Goal: Find specific page/section: Find specific page/section

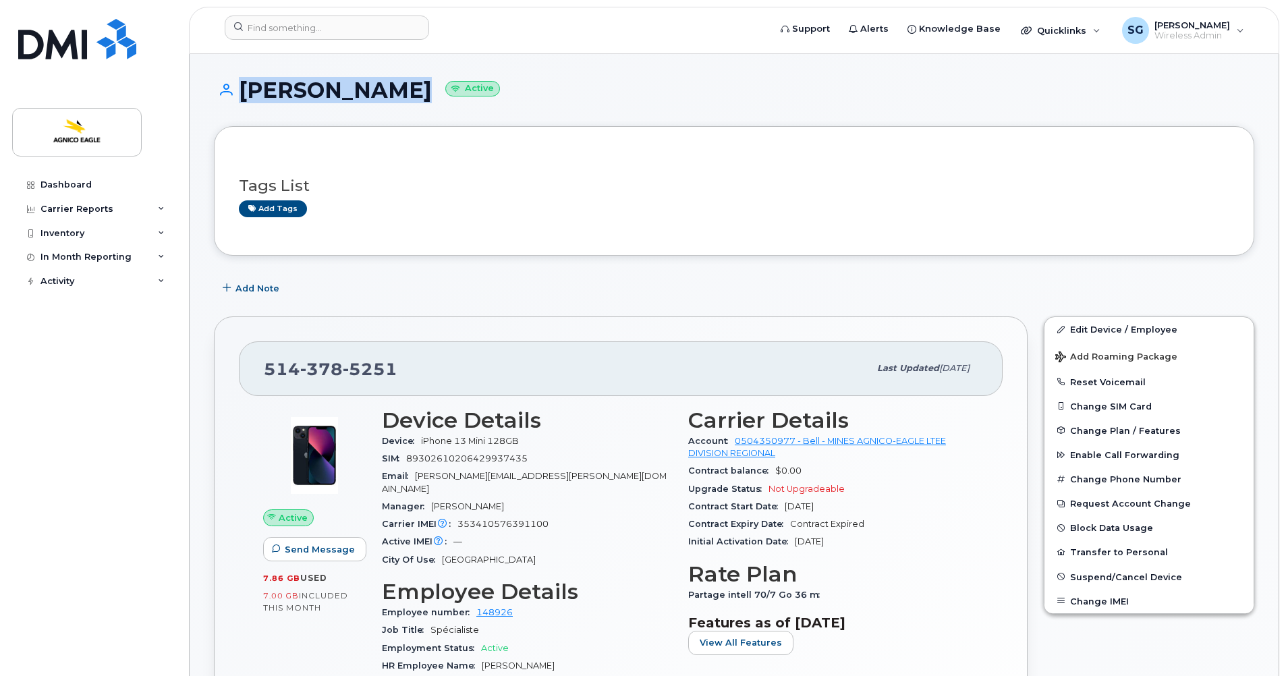
drag, startPoint x: 385, startPoint y: 89, endPoint x: 235, endPoint y: 86, distance: 150.5
click at [235, 86] on h1 "Brad Misiano Active" at bounding box center [734, 90] width 1040 height 24
copy h1 "Brad Misiano"
click at [407, 370] on div "514 378 5251" at bounding box center [566, 368] width 605 height 28
drag, startPoint x: 405, startPoint y: 370, endPoint x: 254, endPoint y: 364, distance: 151.9
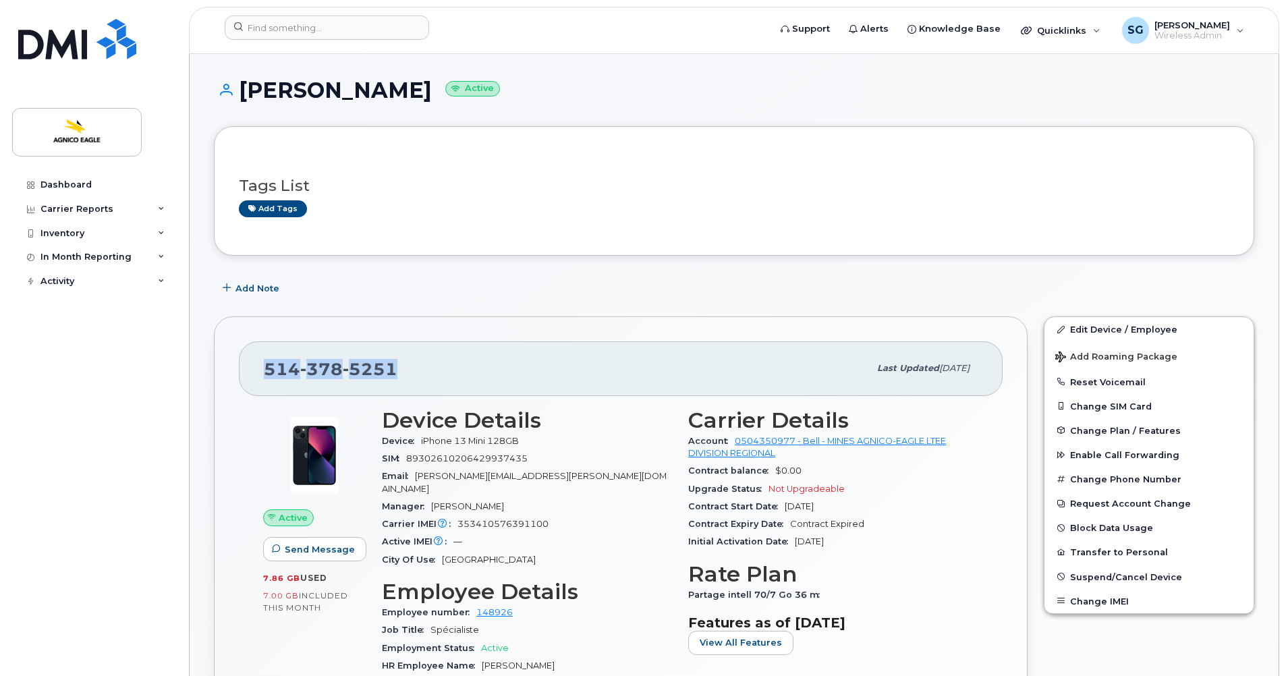
click at [254, 364] on div "514 378 5251 Last updated Jun 03, 2025" at bounding box center [621, 368] width 764 height 54
copy span "514 378 5251"
click at [370, 33] on input at bounding box center [327, 28] width 204 height 24
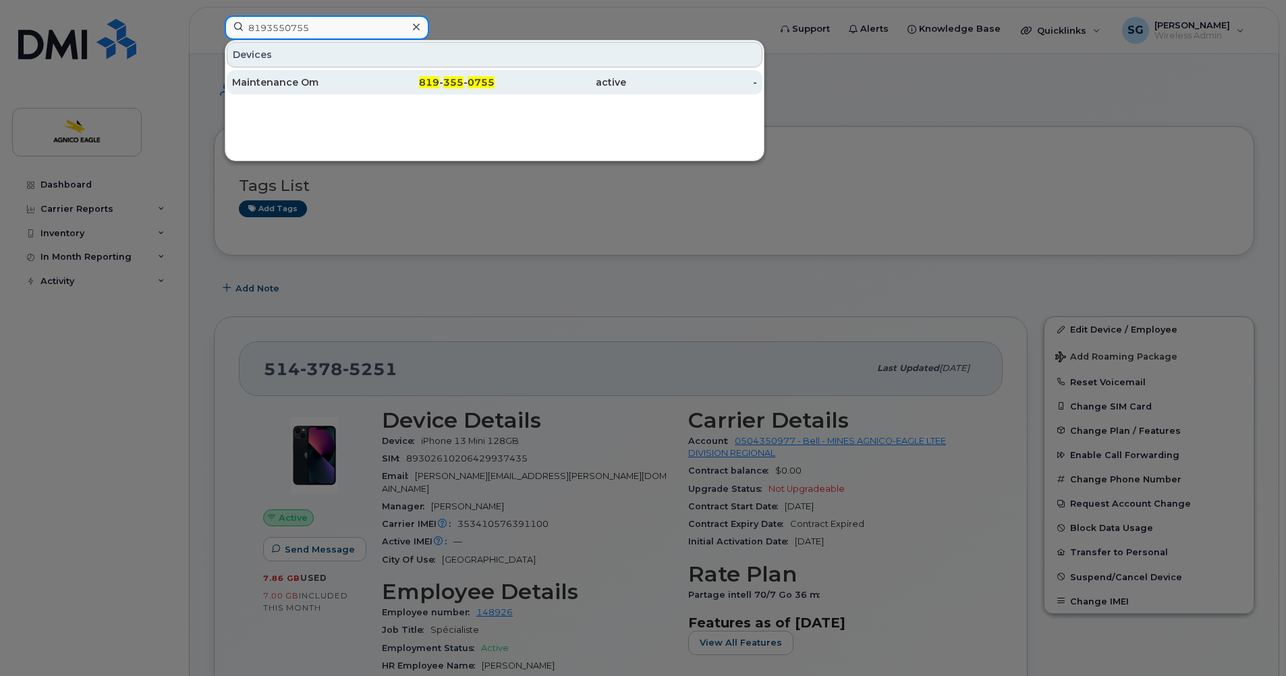
type input "8193550755"
click at [287, 80] on div "Maintenance Om" at bounding box center [298, 82] width 132 height 13
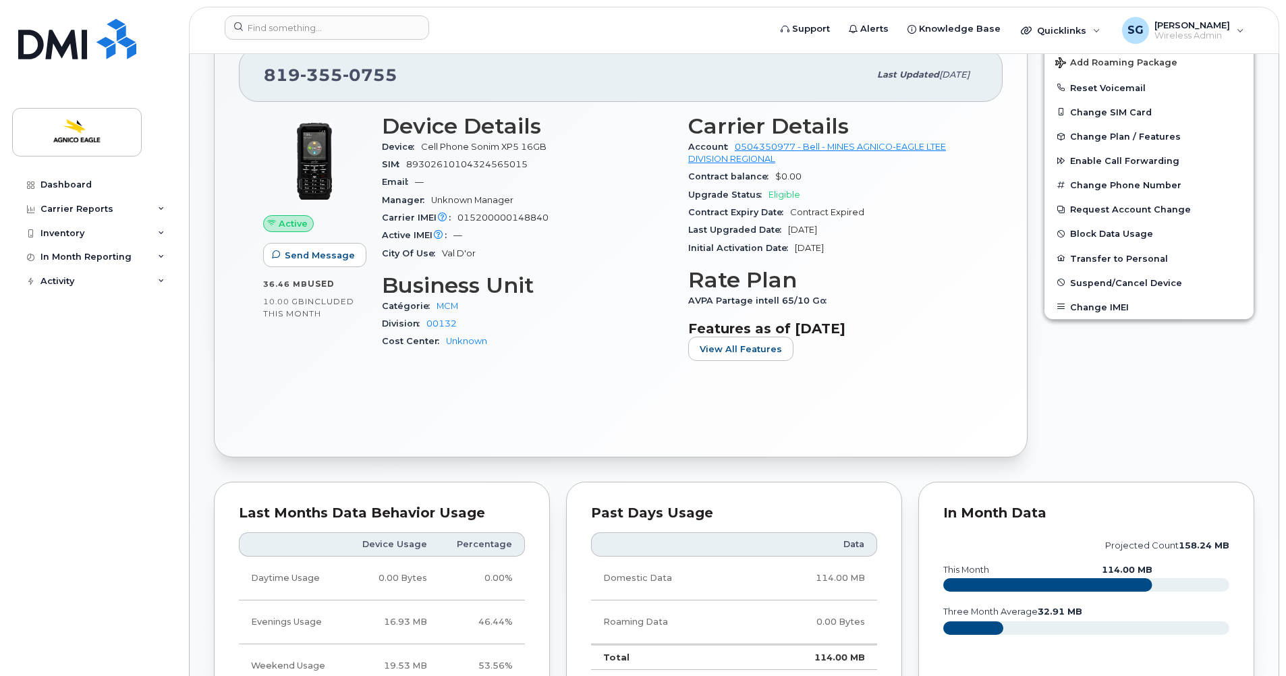
scroll to position [333, 0]
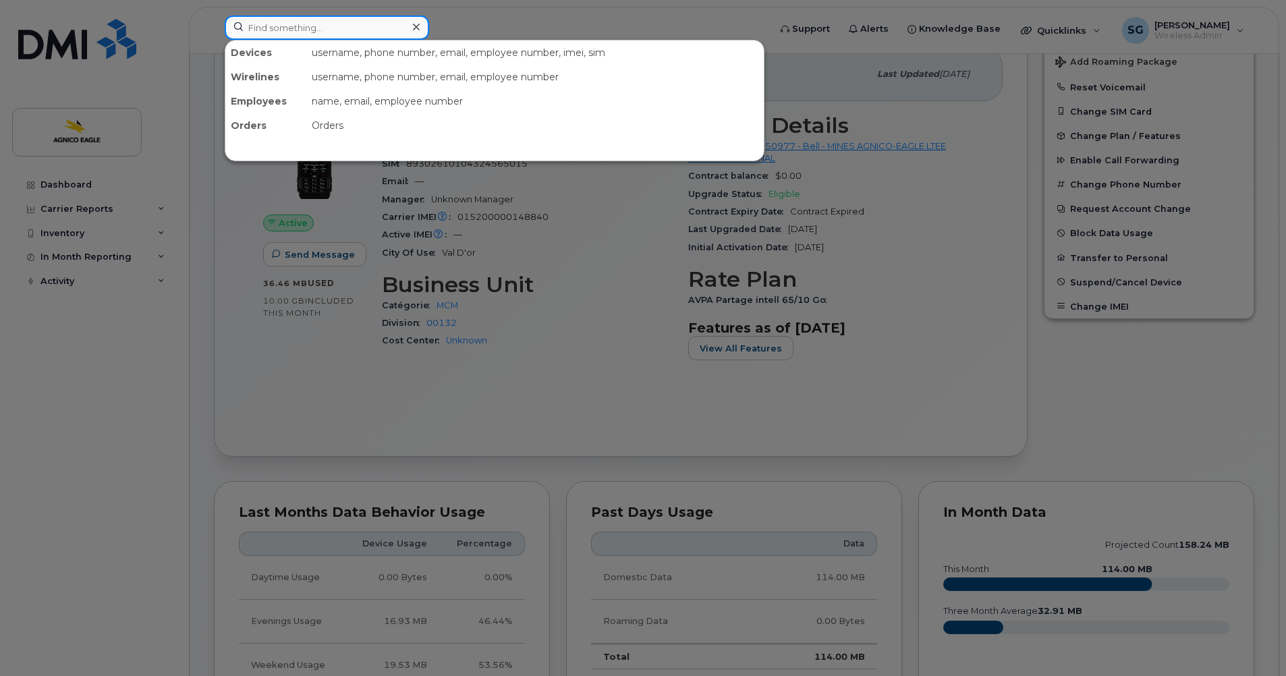
click at [303, 27] on input at bounding box center [327, 28] width 204 height 24
paste input "Myrane Godard"
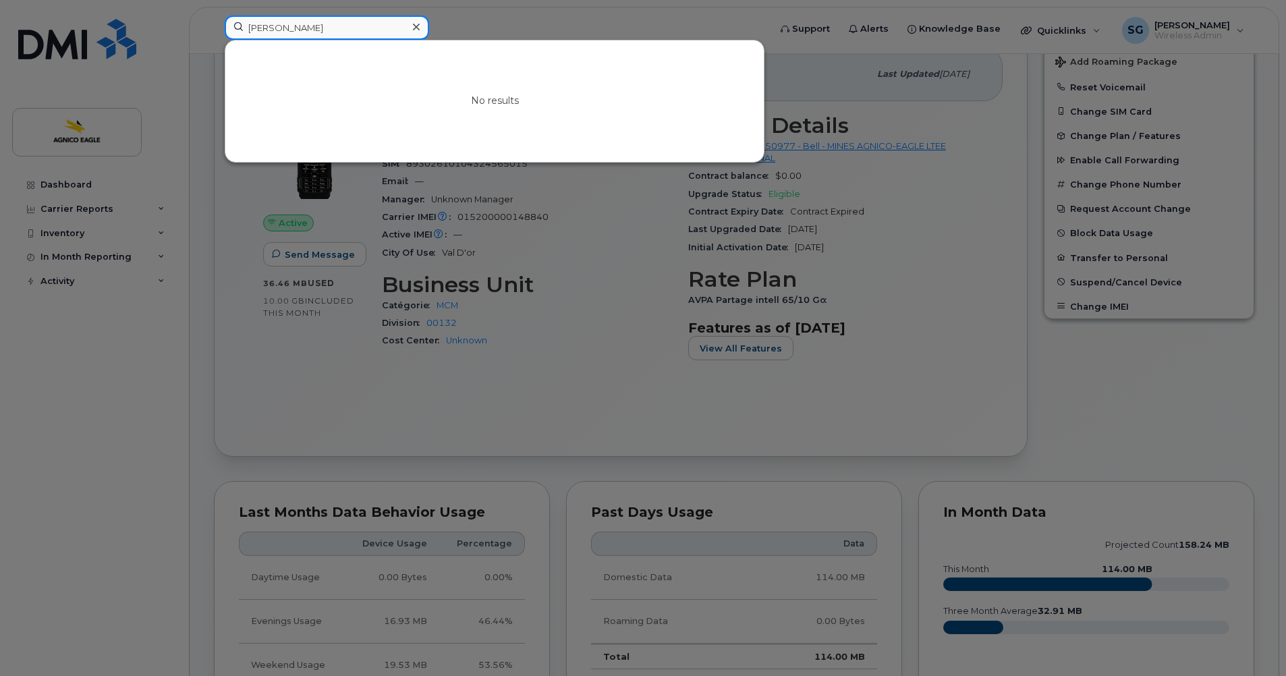
type input "Myrane Godard"
click at [415, 28] on icon at bounding box center [416, 27] width 7 height 7
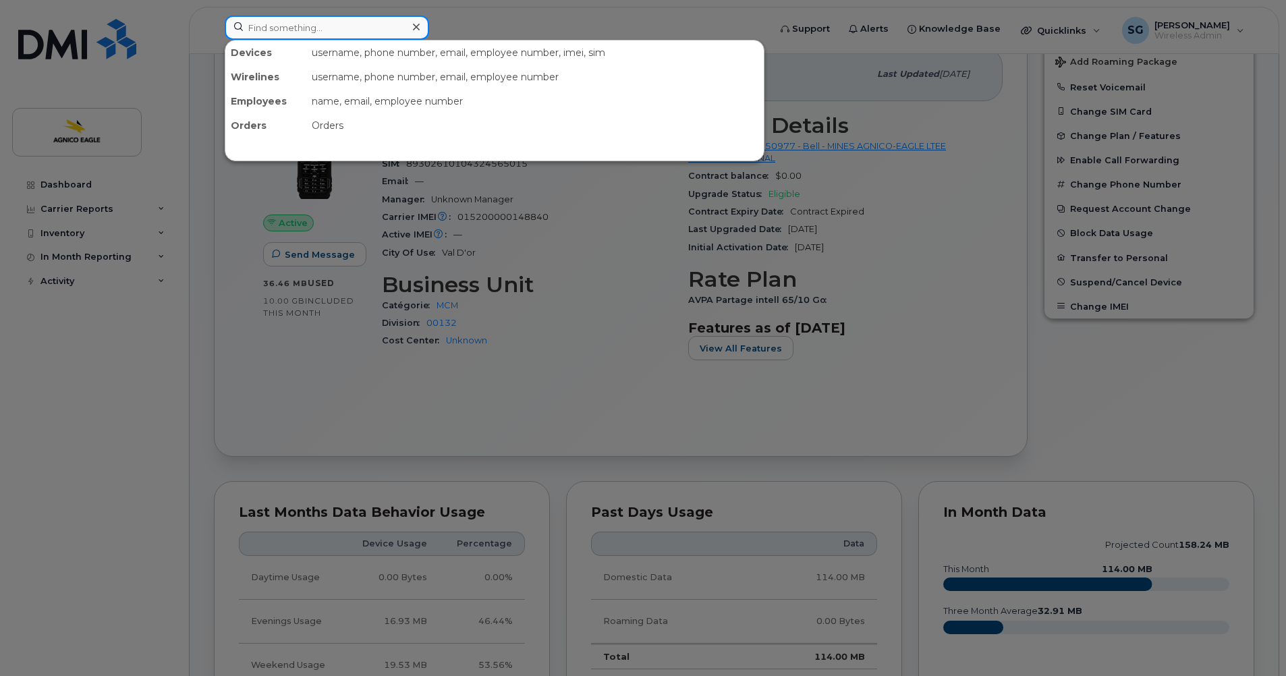
click at [393, 27] on input at bounding box center [327, 28] width 204 height 24
paste input "Sébastien Duquet"
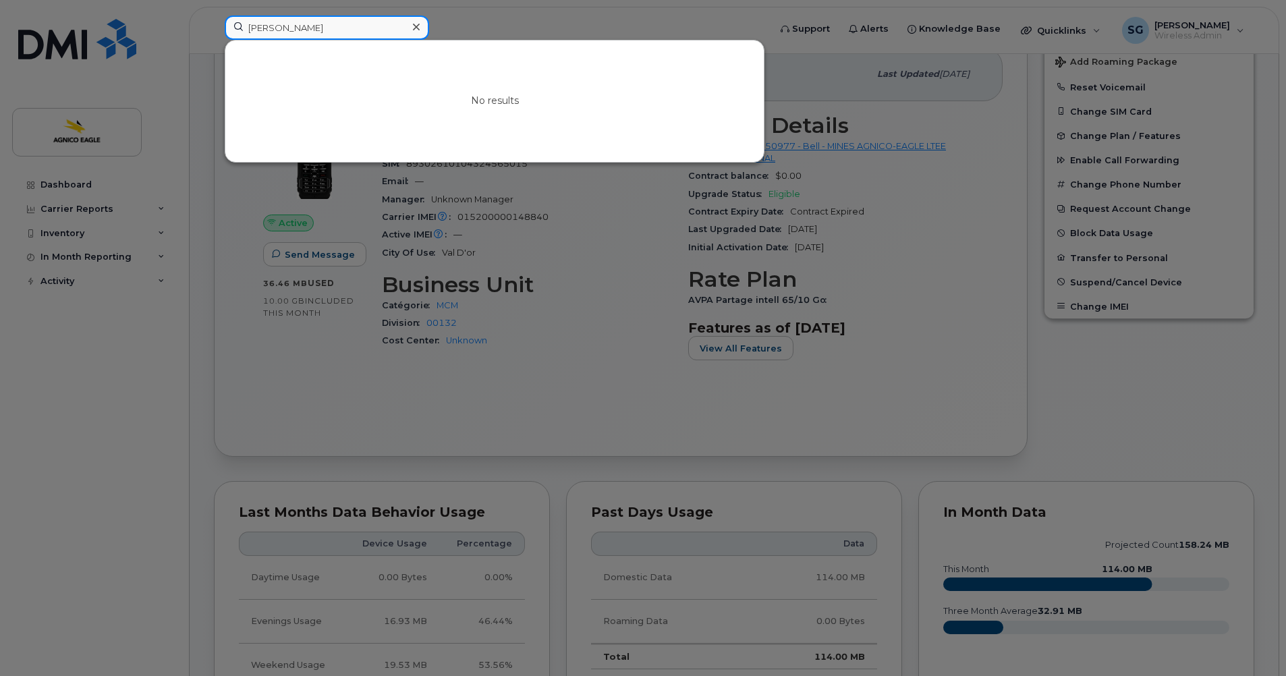
click at [249, 30] on input "Sébastien Duquet" at bounding box center [327, 28] width 204 height 24
click at [366, 27] on input "Sébastien Duquet" at bounding box center [327, 28] width 204 height 24
type input "Sébastien Duq"
click at [417, 28] on icon at bounding box center [416, 27] width 7 height 7
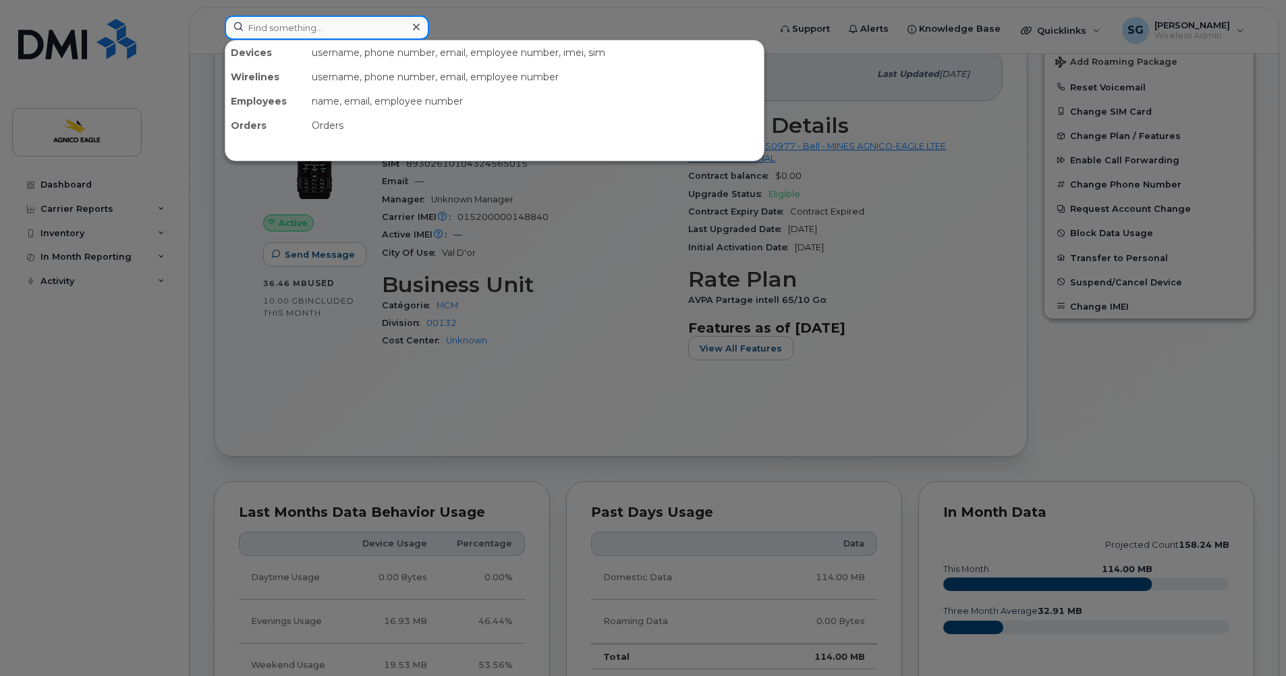
click at [364, 26] on input at bounding box center [327, 28] width 204 height 24
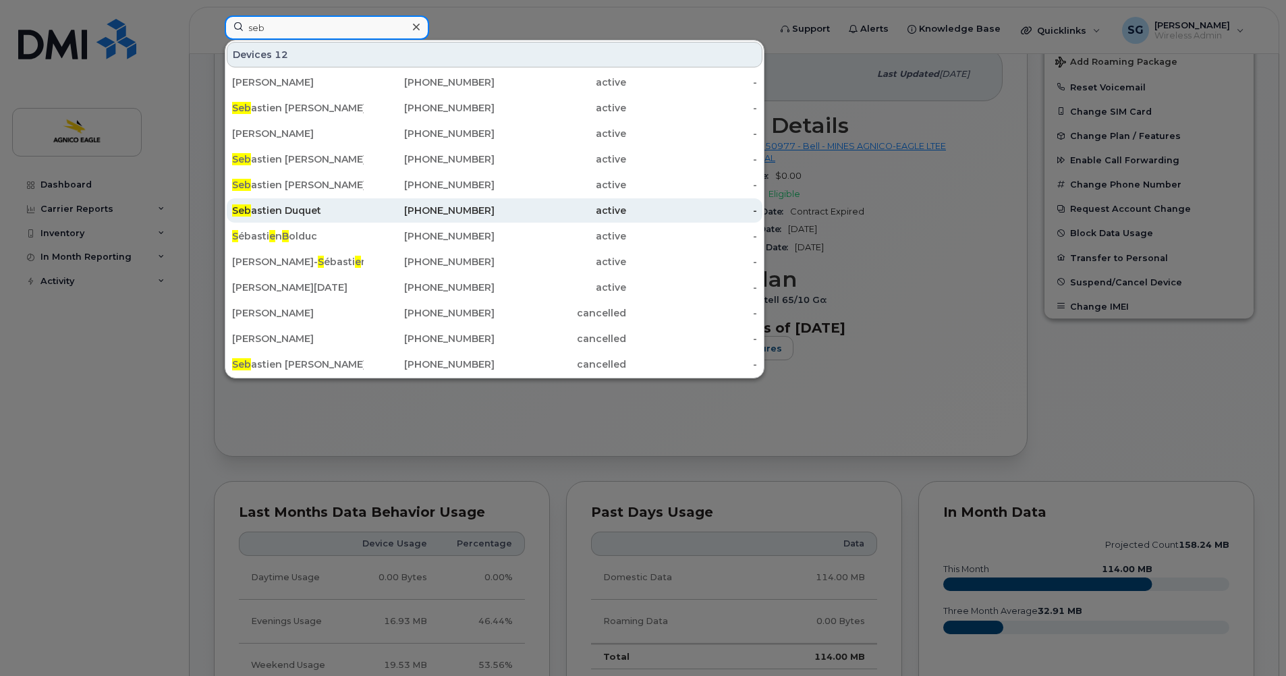
type input "seb"
click at [302, 204] on div "Seb astien Duquet" at bounding box center [298, 210] width 132 height 24
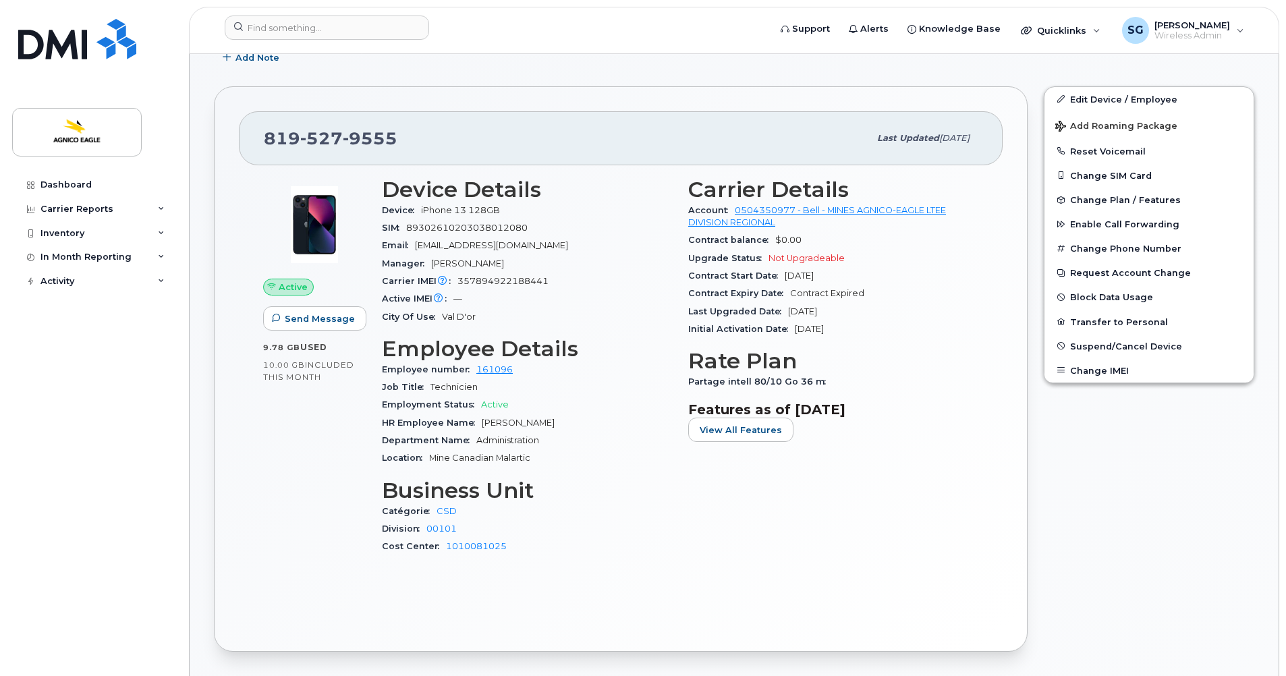
scroll to position [270, 0]
click at [625, 27] on form at bounding box center [493, 28] width 536 height 24
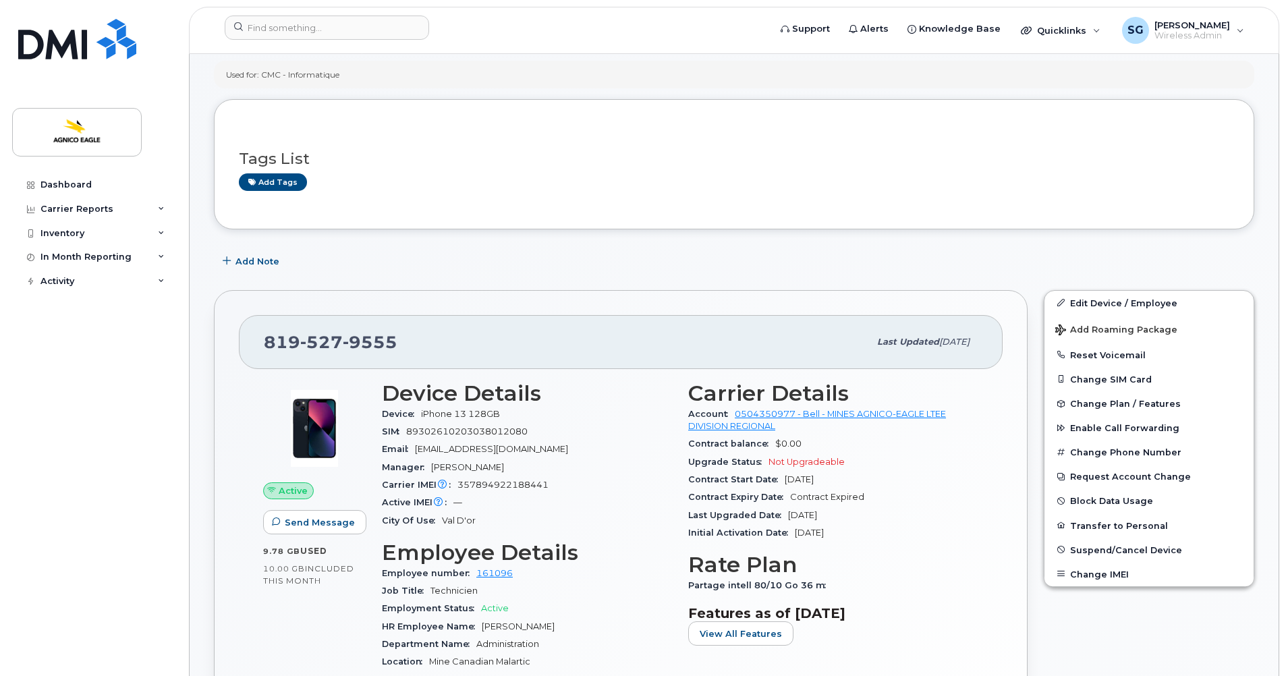
scroll to position [0, 0]
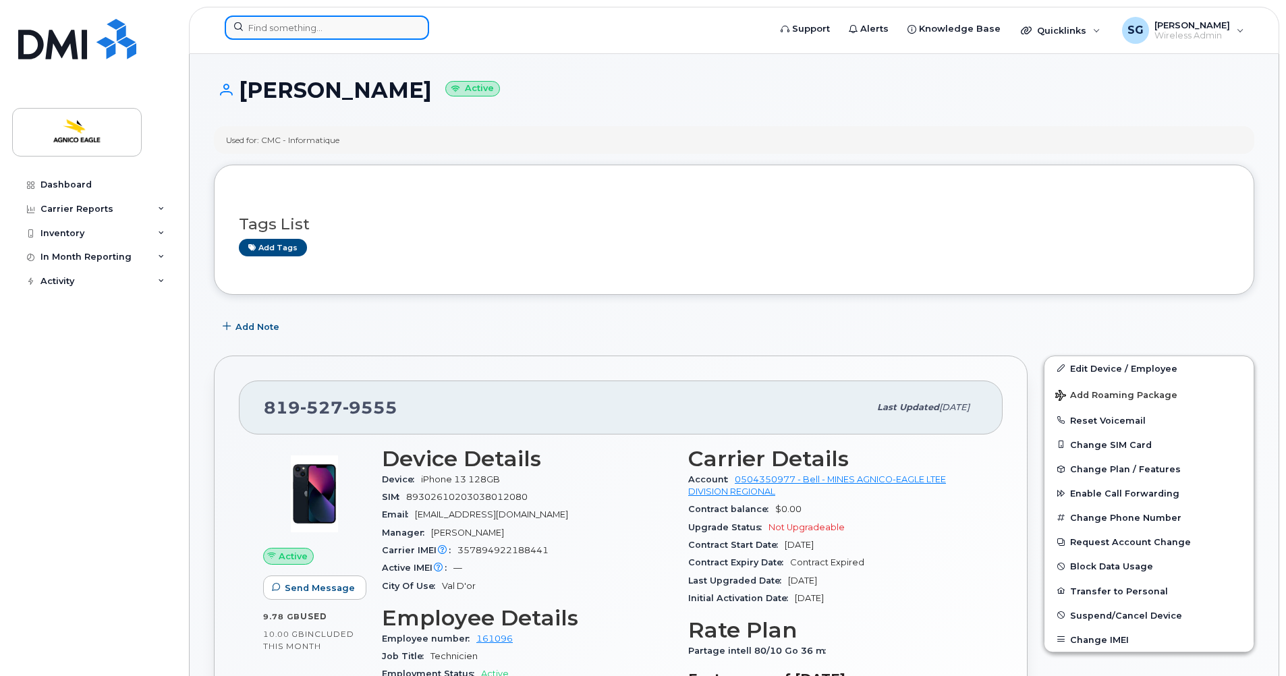
click at [392, 29] on input at bounding box center [327, 28] width 204 height 24
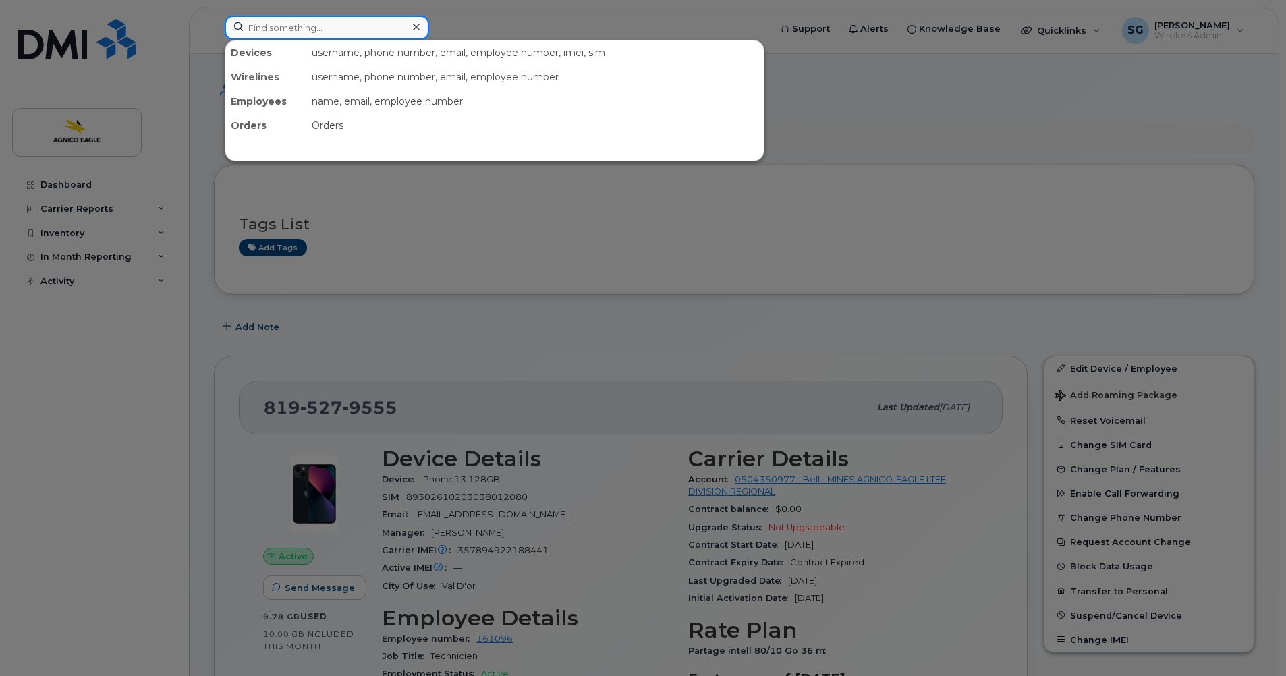
paste input "[PHONE_NUMBER]"
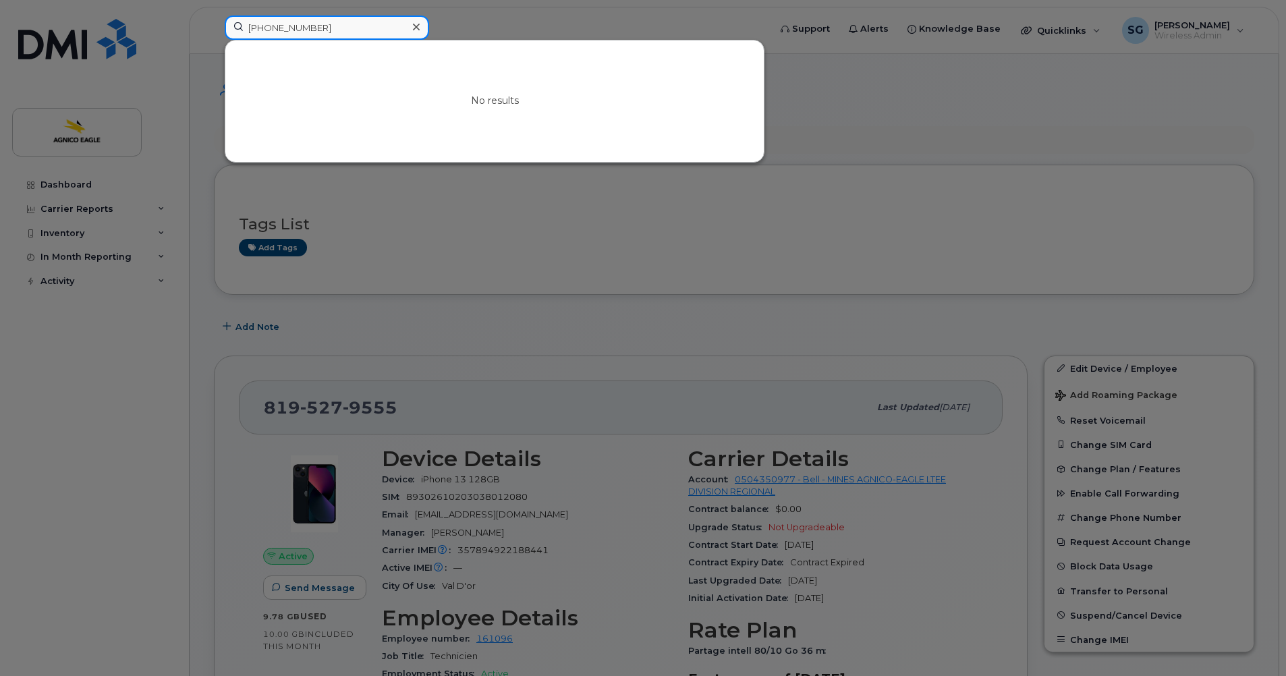
type input "[PHONE_NUMBER]"
